Goal: Task Accomplishment & Management: Use online tool/utility

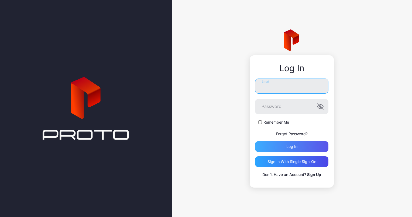
type input "**********"
click at [290, 146] on div "Log in" at bounding box center [292, 146] width 11 height 4
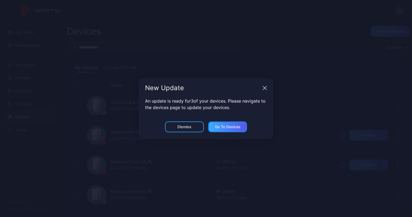
click at [236, 127] on div "Go to devices" at bounding box center [228, 127] width 26 height 4
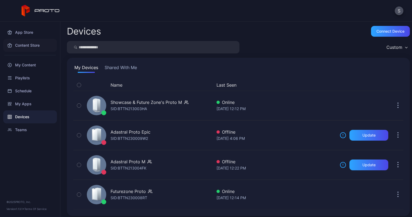
click at [29, 44] on div "Content Store" at bounding box center [30, 45] width 54 height 13
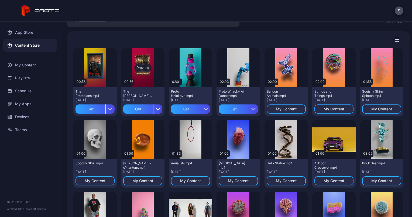
scroll to position [26, 0]
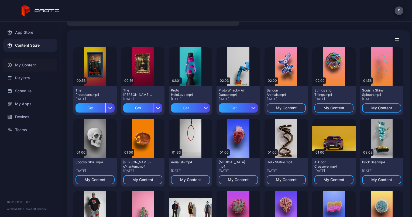
click at [37, 66] on div "My Content" at bounding box center [30, 65] width 54 height 13
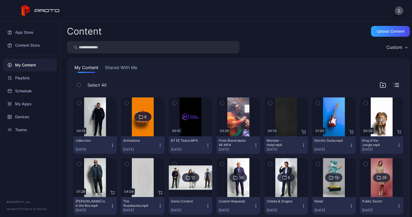
click at [110, 144] on icon "button" at bounding box center [112, 145] width 4 height 4
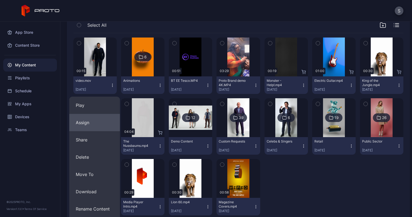
scroll to position [60, 0]
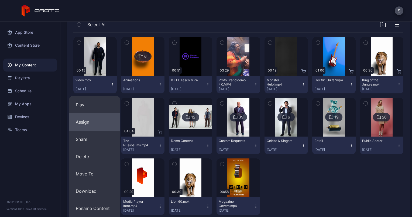
click at [92, 122] on button "Assign" at bounding box center [94, 121] width 51 height 17
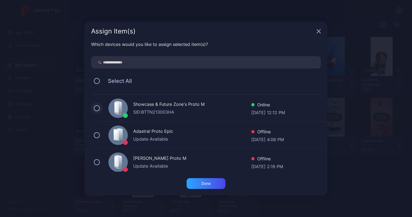
click at [99, 108] on button at bounding box center [97, 108] width 6 height 6
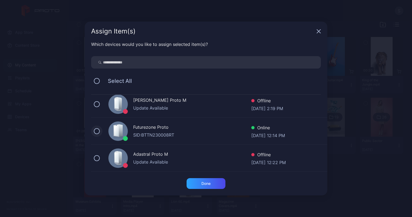
click at [98, 131] on button at bounding box center [97, 131] width 6 height 6
click at [214, 185] on div "Done" at bounding box center [206, 183] width 39 height 11
